Goal: Obtain resource: Download file/media

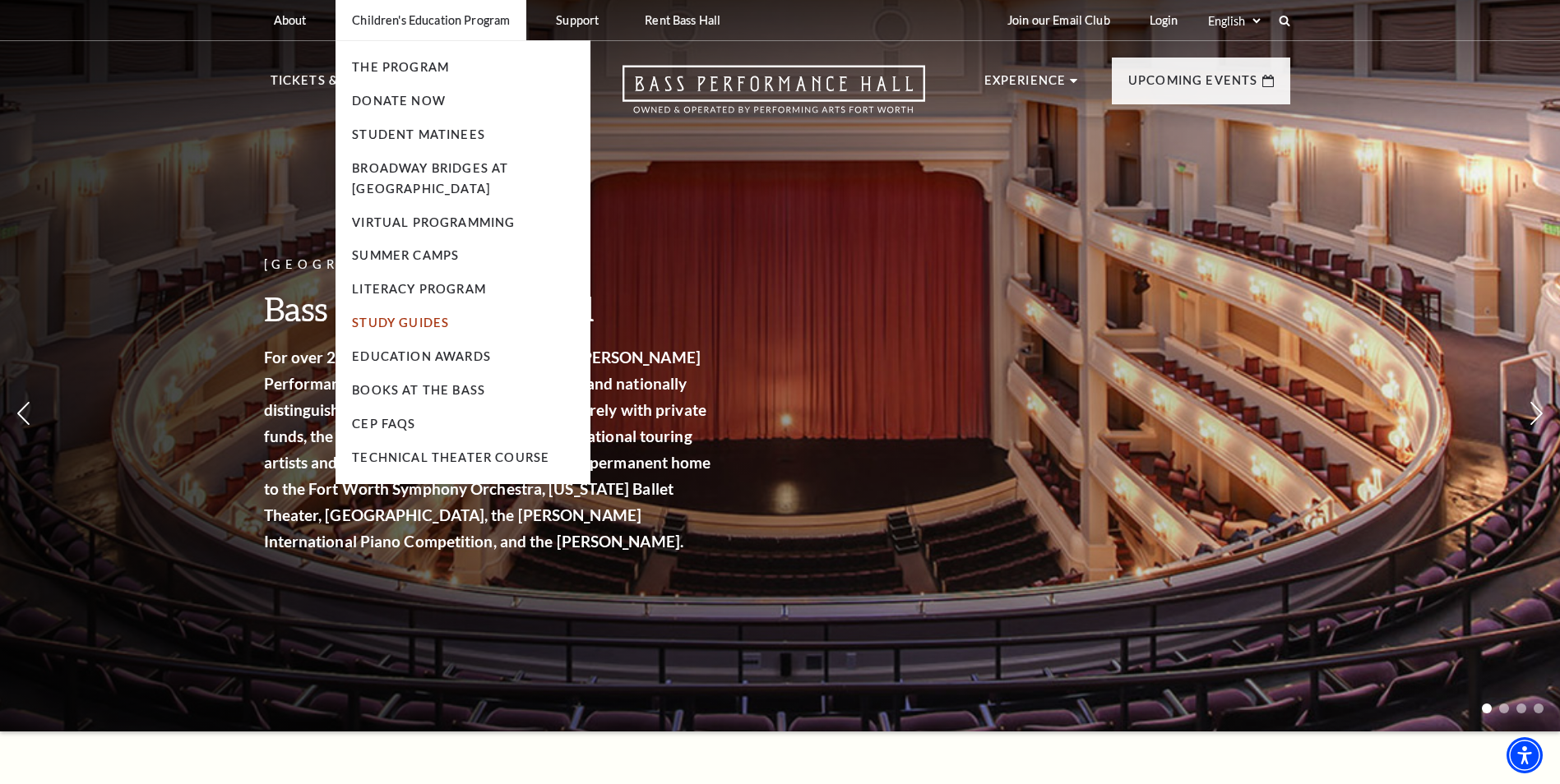
click at [420, 321] on link "Study Guides" at bounding box center [400, 322] width 97 height 14
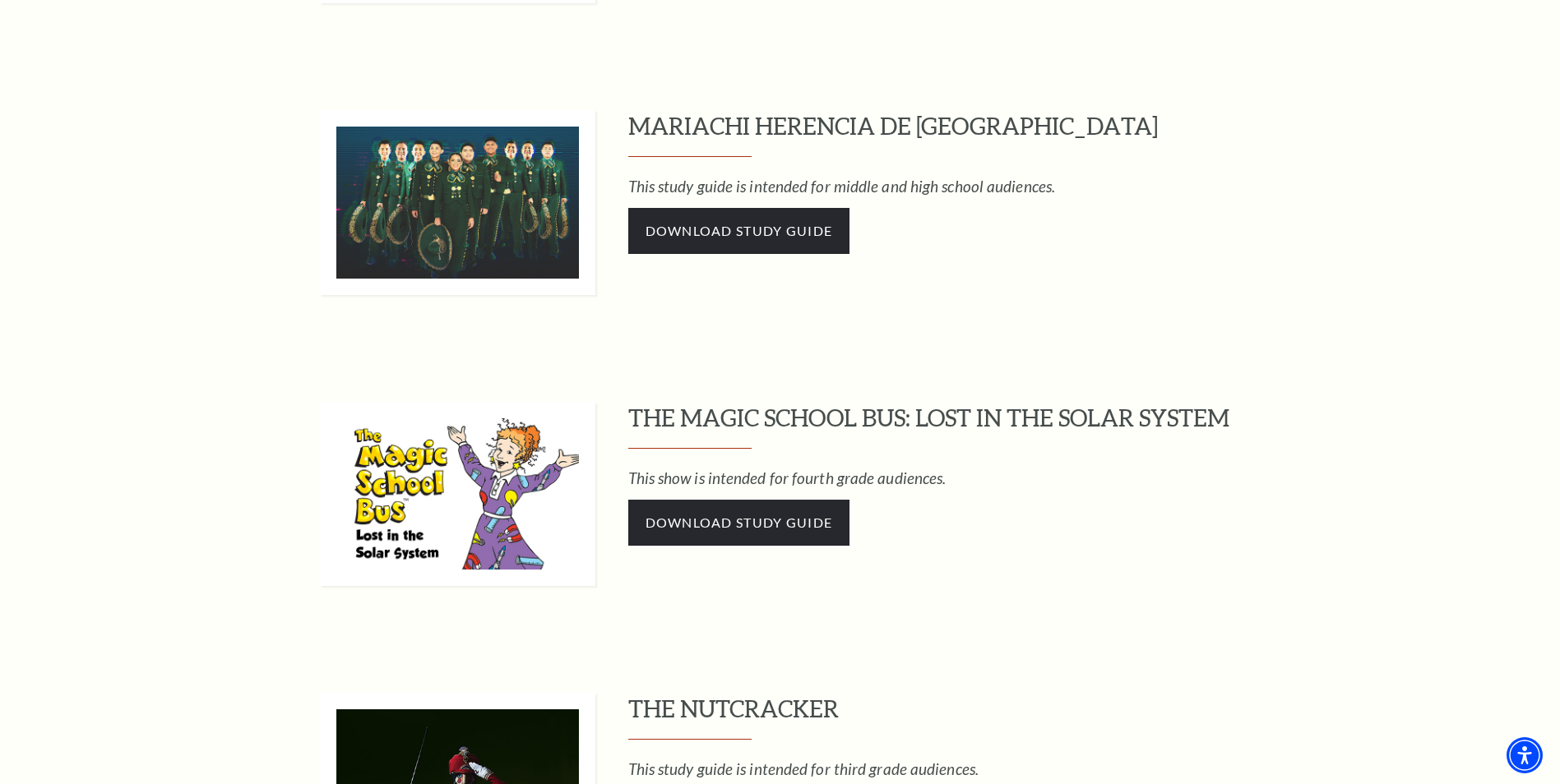
scroll to position [1233, 0]
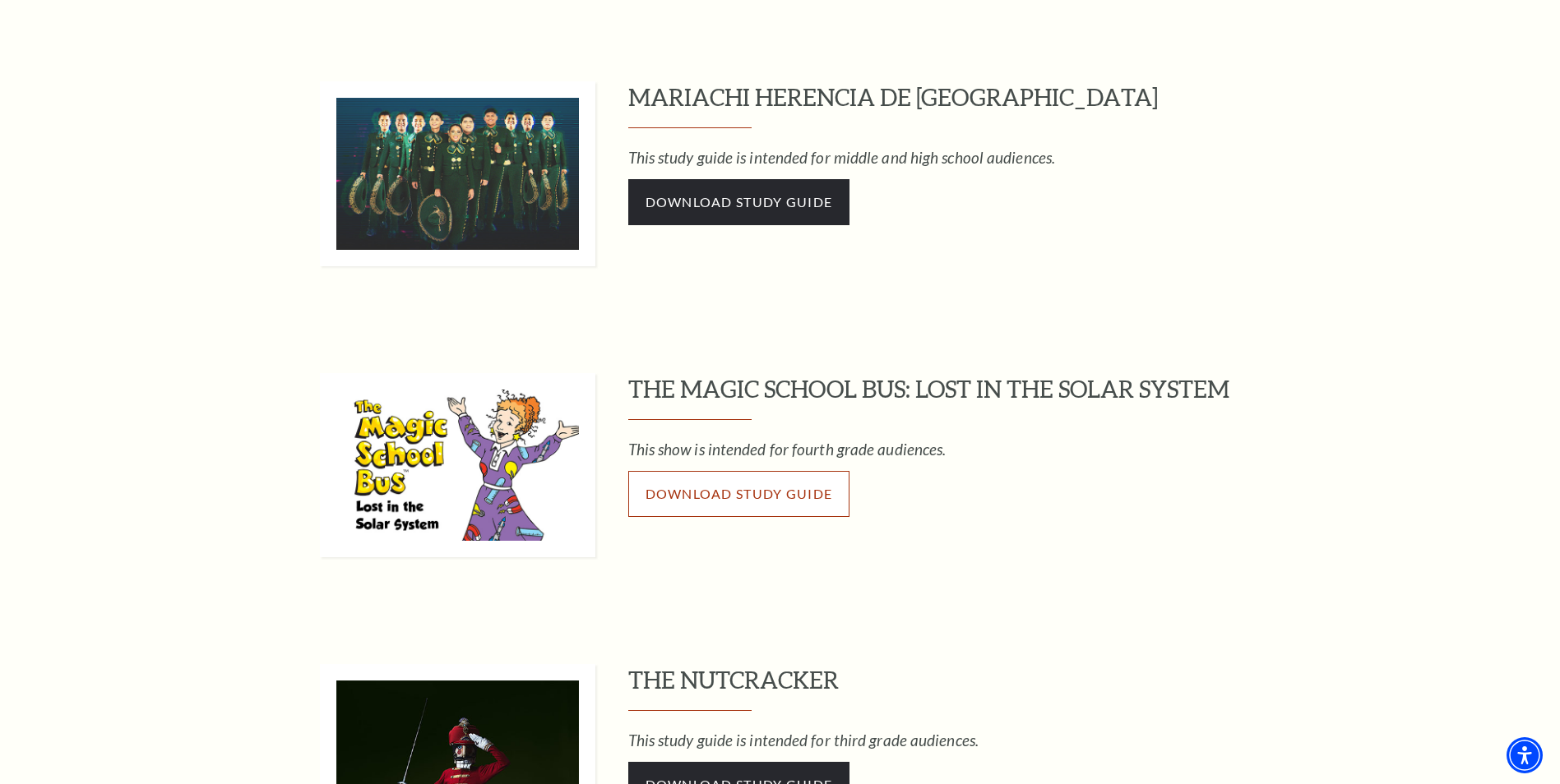
click at [716, 494] on span "Download Study Guide" at bounding box center [739, 493] width 187 height 16
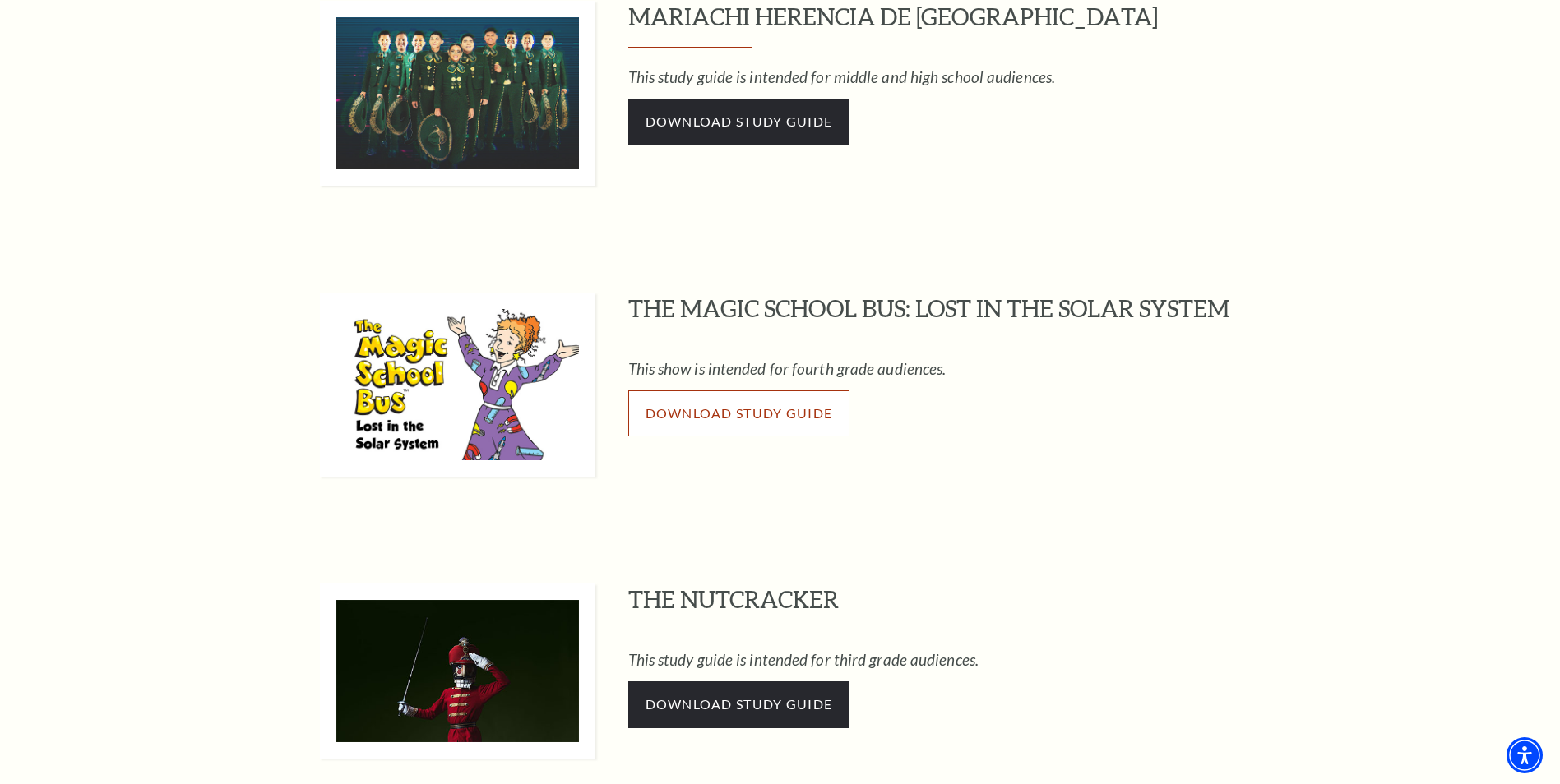
scroll to position [1316, 0]
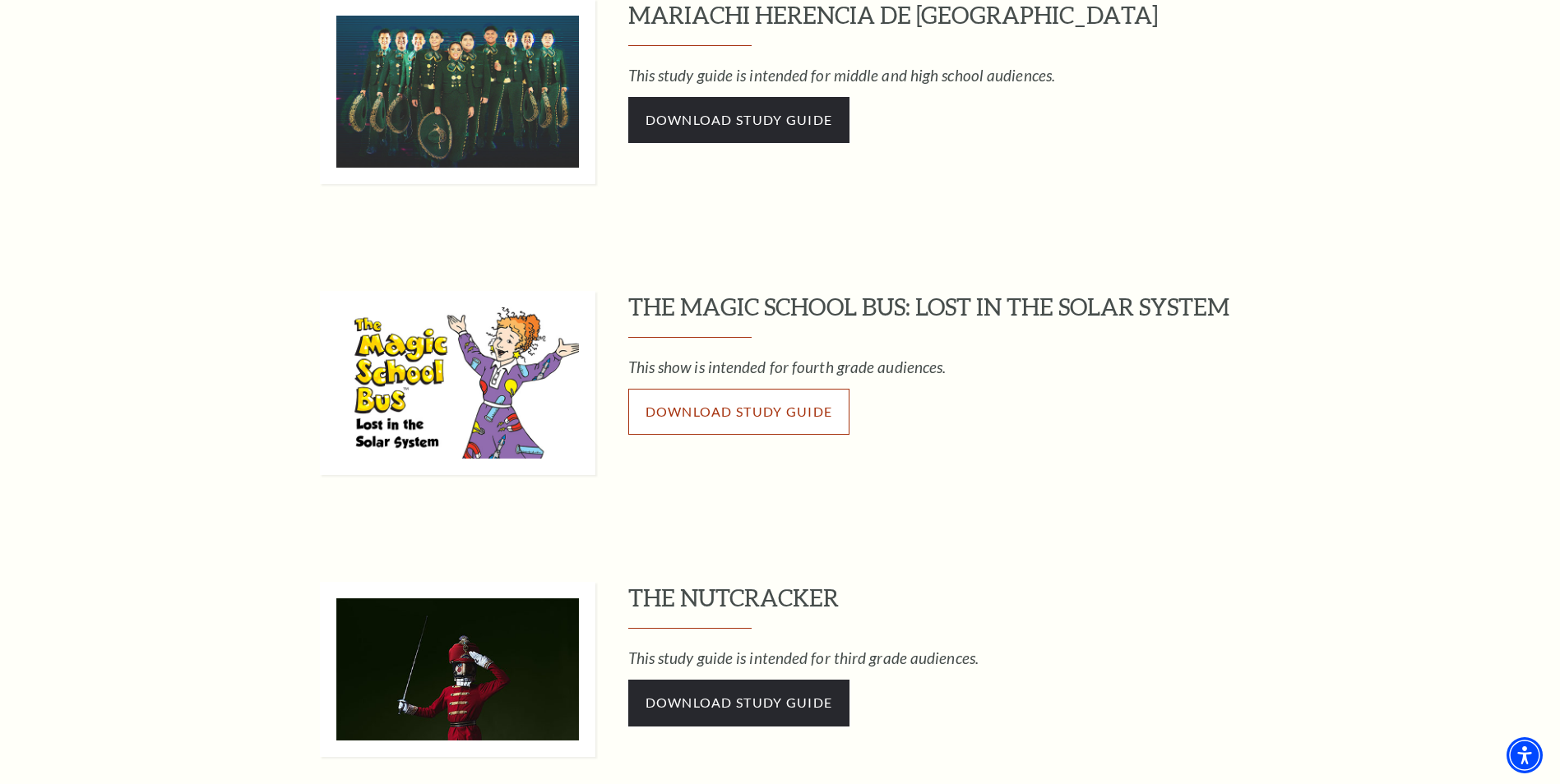
click at [783, 418] on span "Download Study Guide" at bounding box center [739, 411] width 187 height 16
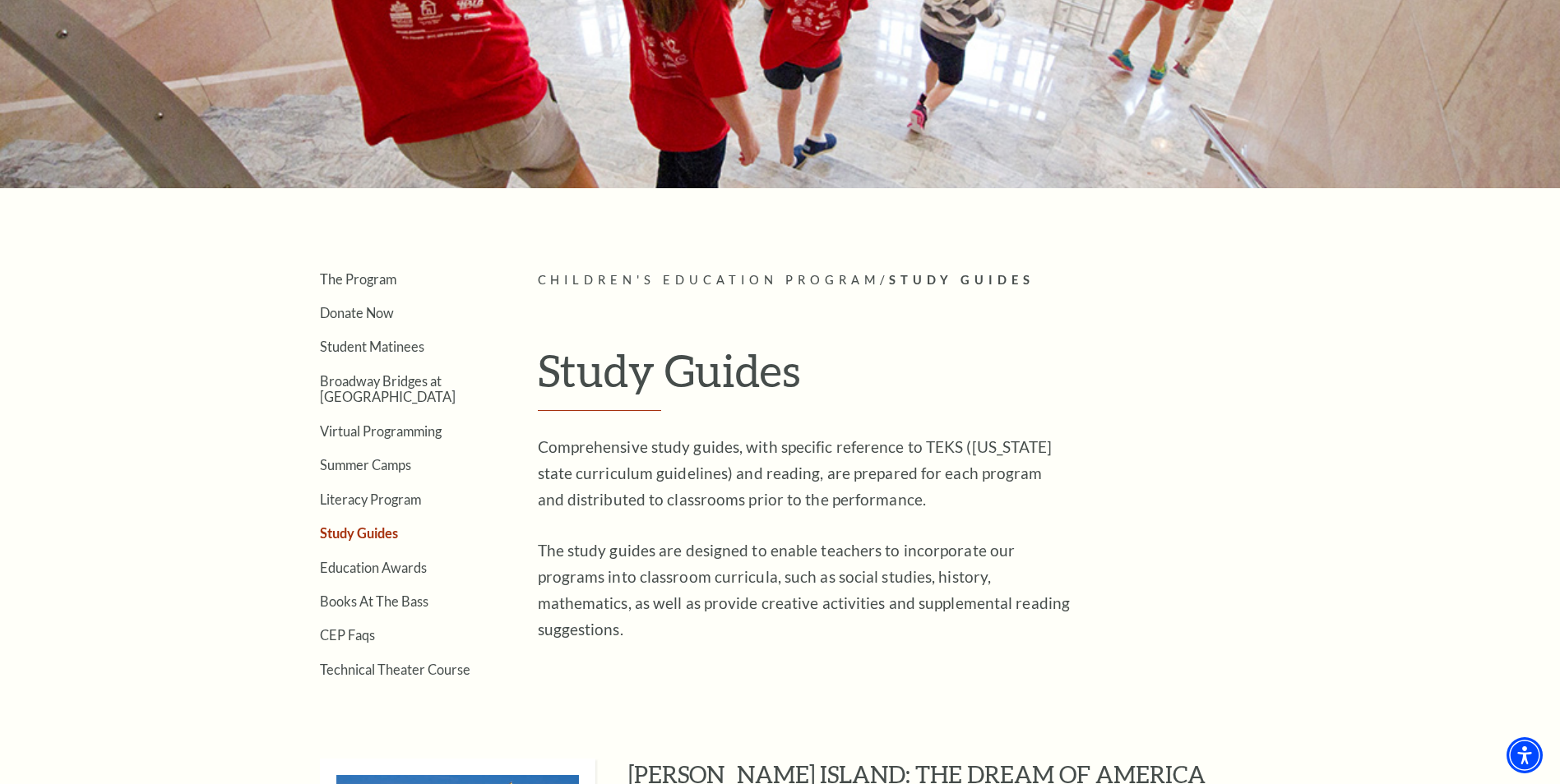
scroll to position [247, 0]
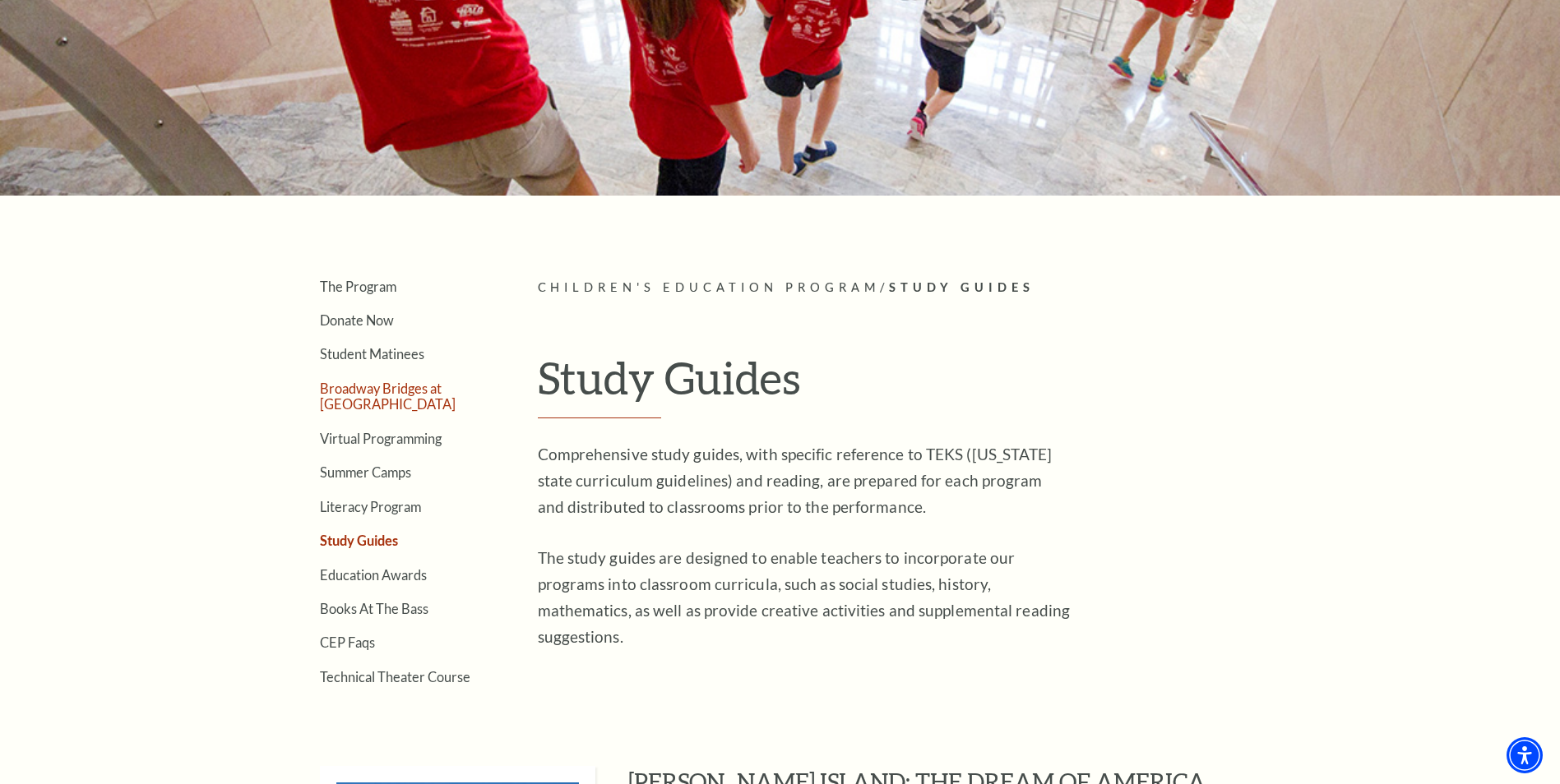
click at [419, 392] on link "Broadway Bridges at [GEOGRAPHIC_DATA]" at bounding box center [387, 396] width 136 height 31
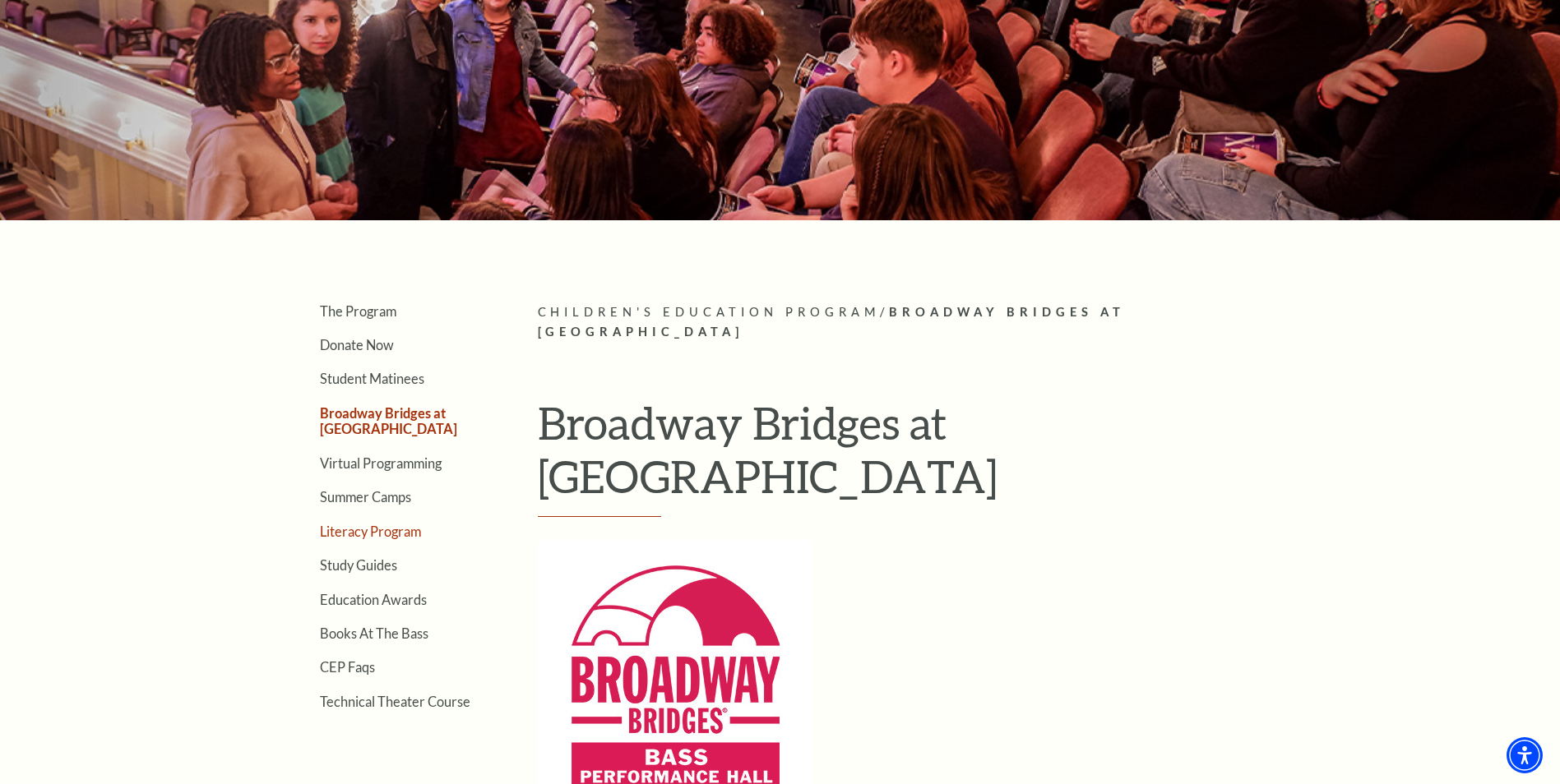
scroll to position [247, 0]
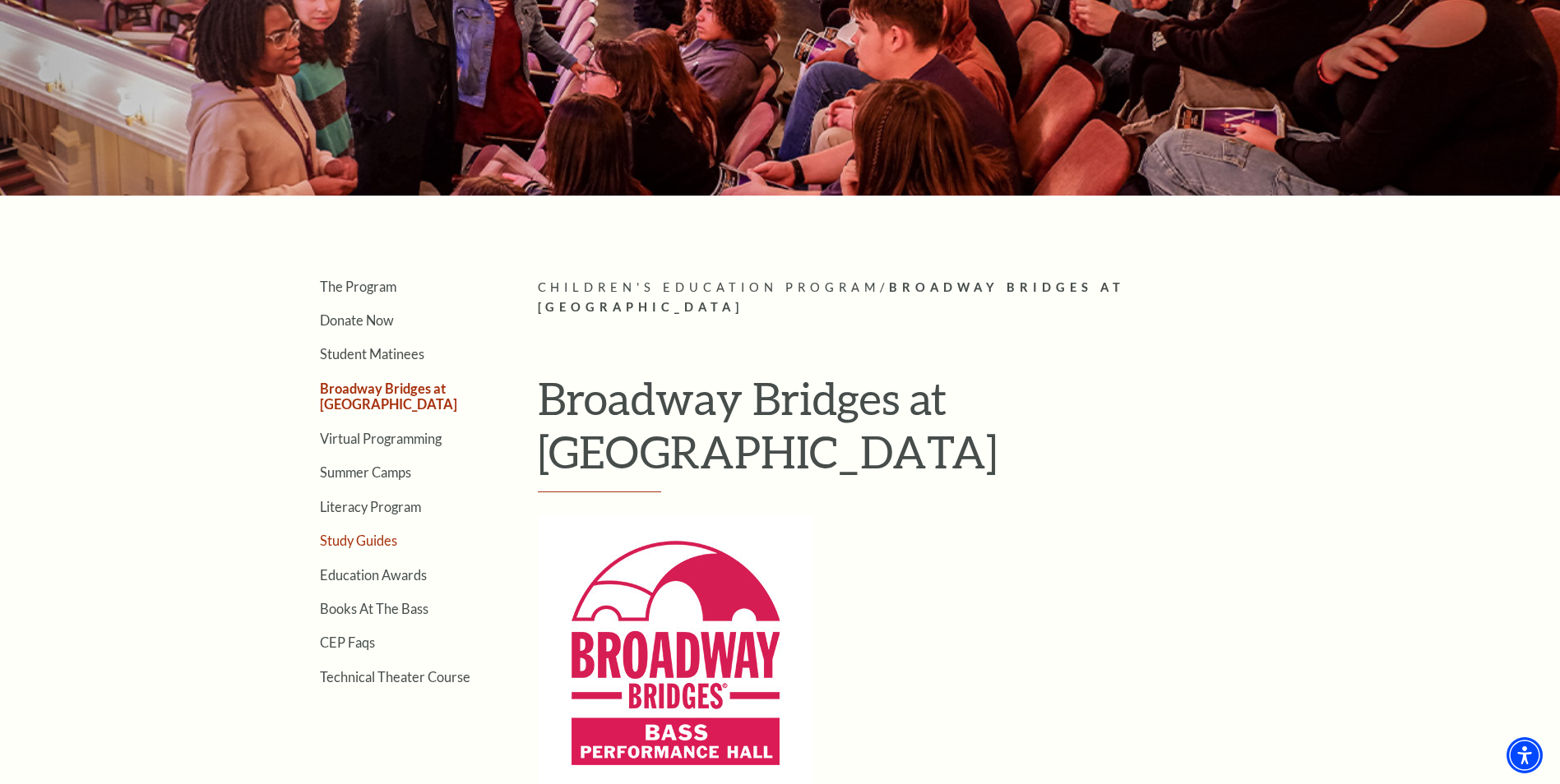
click at [363, 541] on link "Study Guides" at bounding box center [358, 540] width 78 height 16
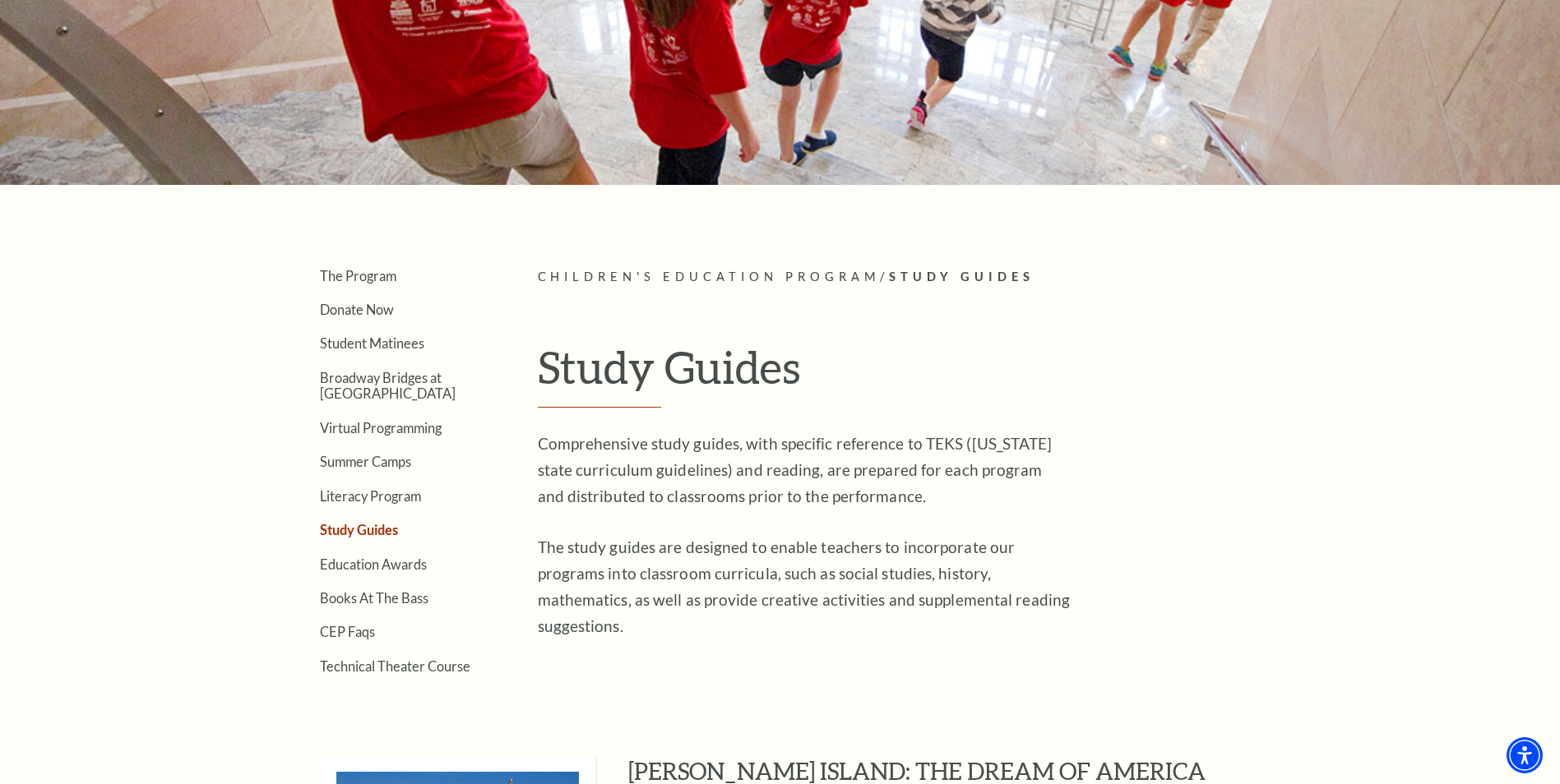
scroll to position [329, 0]
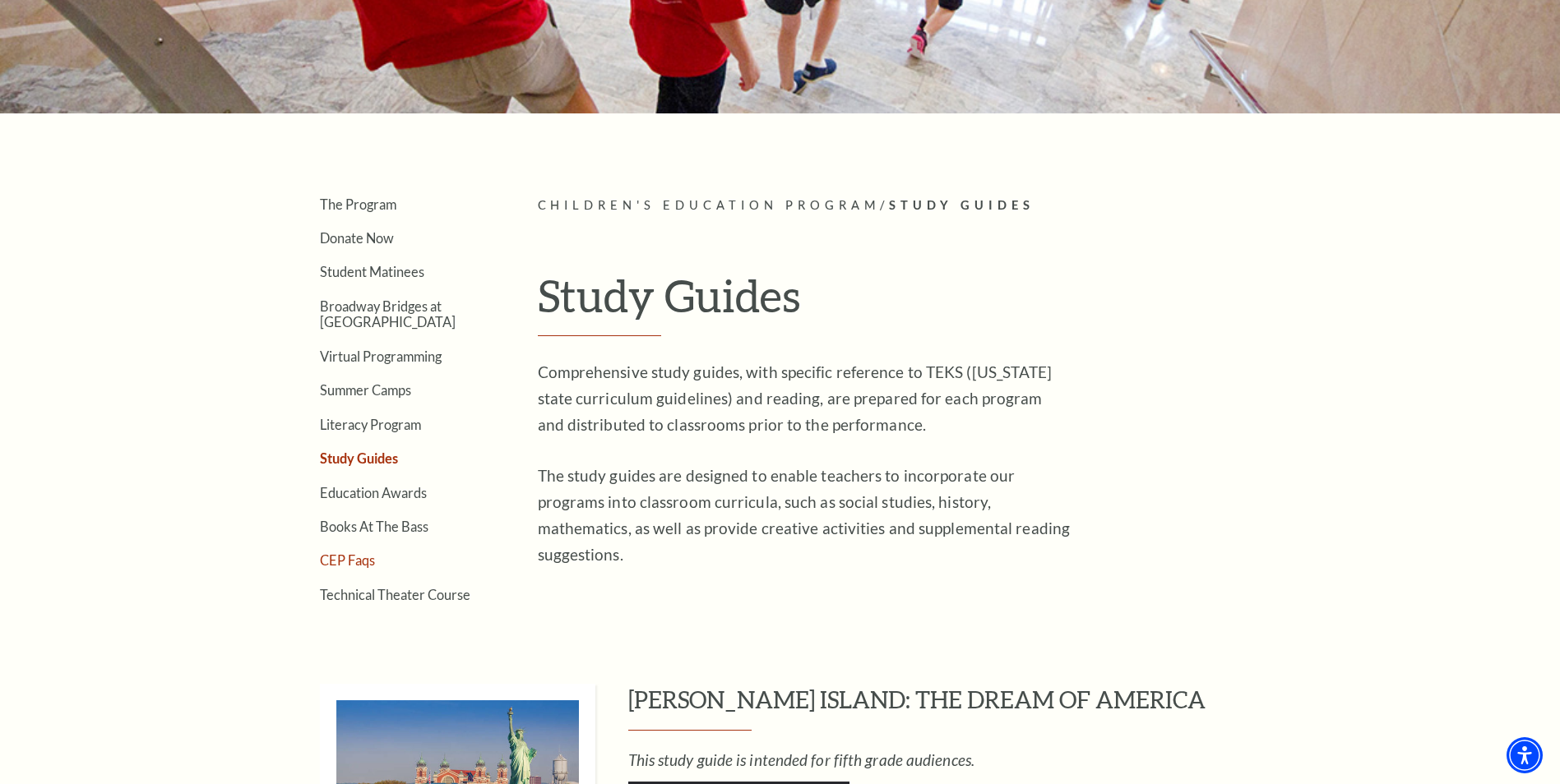
click at [351, 561] on link "CEP Faqs" at bounding box center [347, 560] width 55 height 16
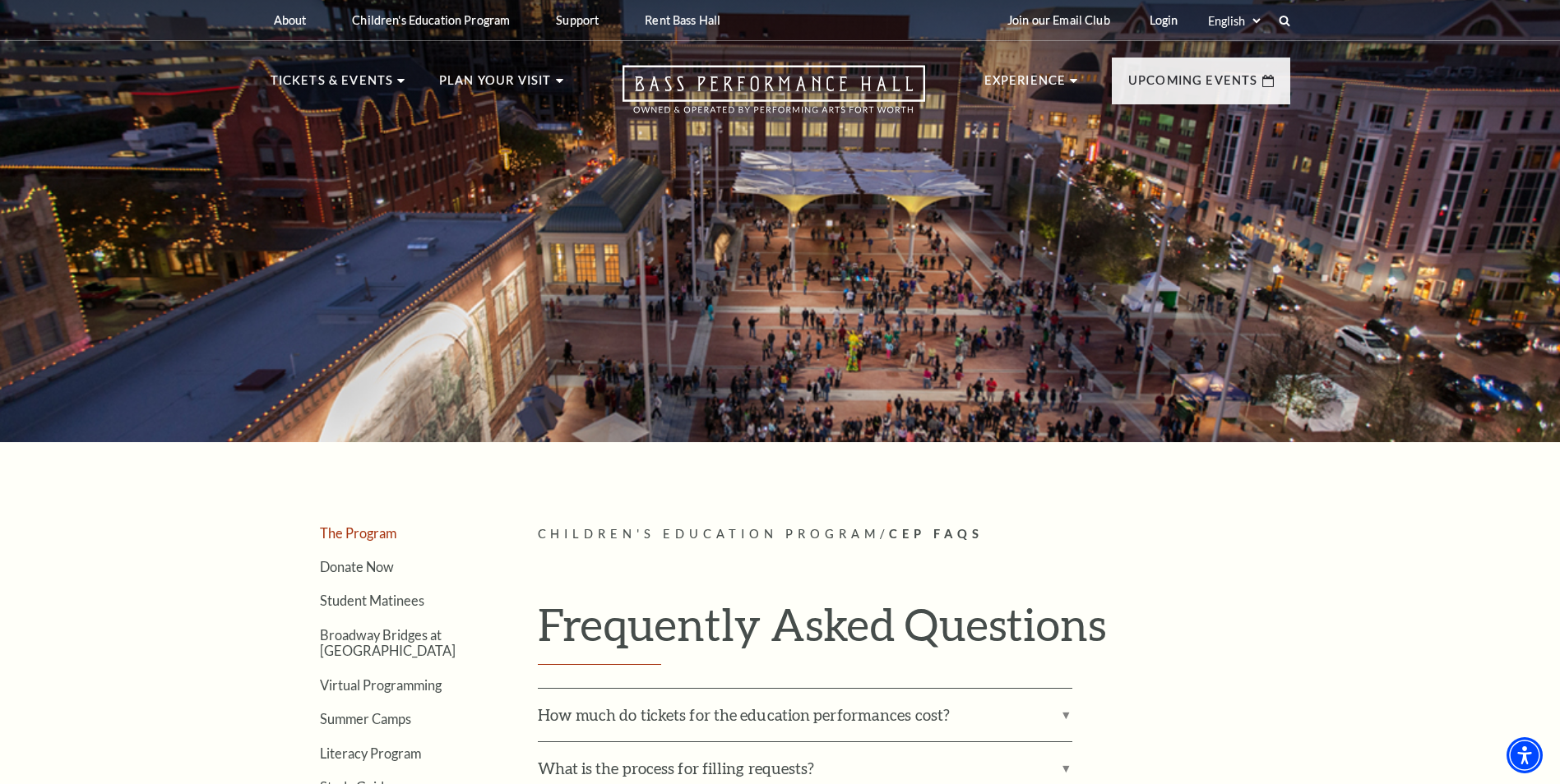
click at [338, 535] on link "The Program" at bounding box center [357, 533] width 77 height 16
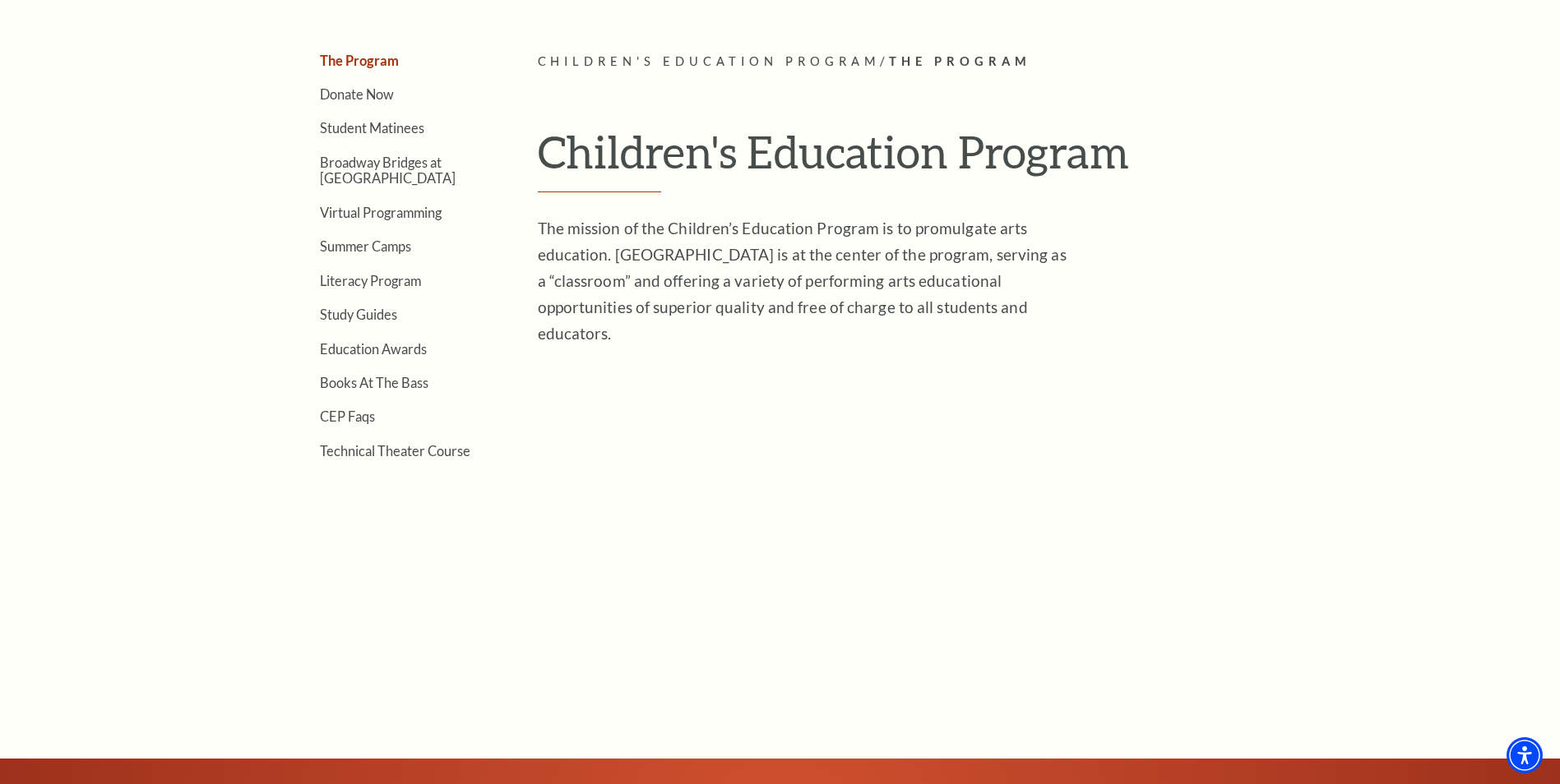
scroll to position [329, 0]
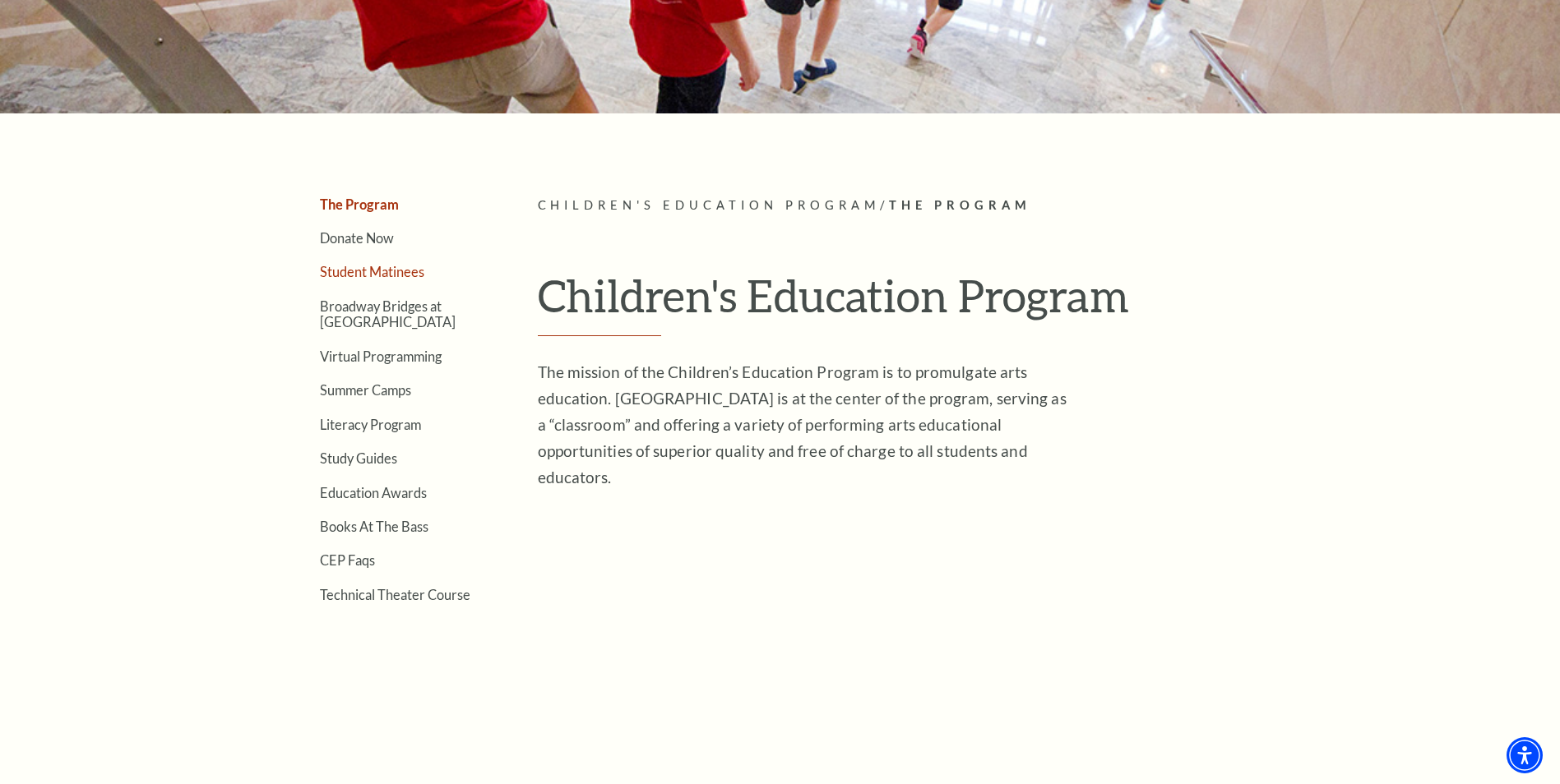
click at [357, 271] on link "Student Matinees" at bounding box center [371, 271] width 104 height 16
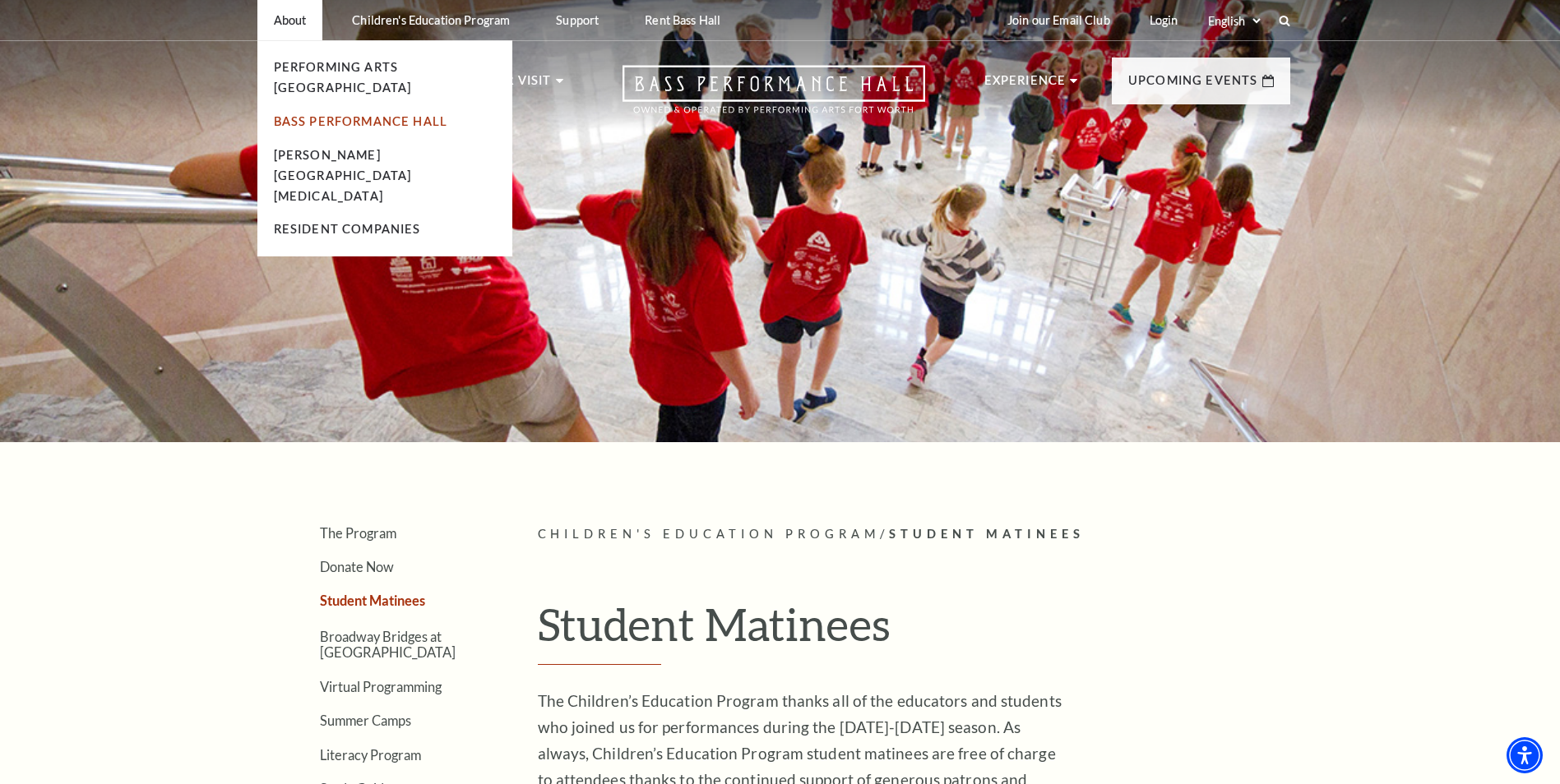
click at [284, 115] on link "Bass Performance Hall" at bounding box center [360, 121] width 175 height 14
